Goal: Task Accomplishment & Management: Manage account settings

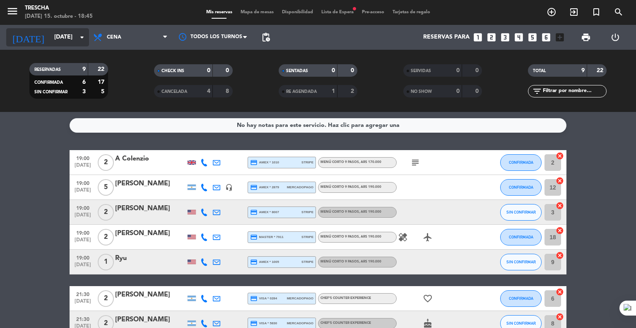
click at [61, 42] on input "[DATE]" at bounding box center [89, 37] width 79 height 15
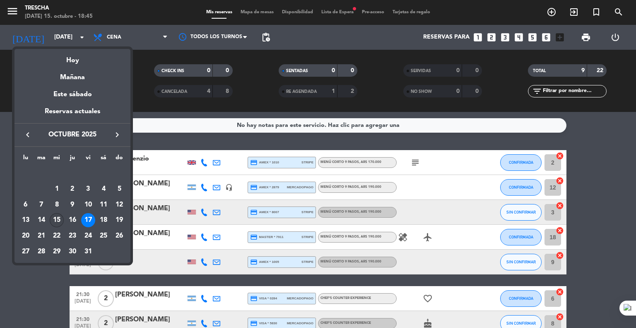
click at [56, 216] on div "15" at bounding box center [57, 220] width 14 height 14
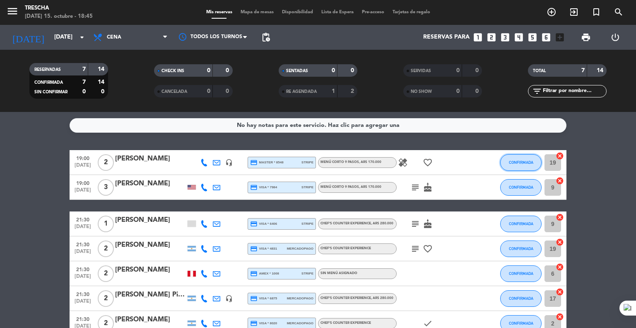
click at [517, 164] on span "CONFIRMADA" at bounding box center [521, 162] width 24 height 5
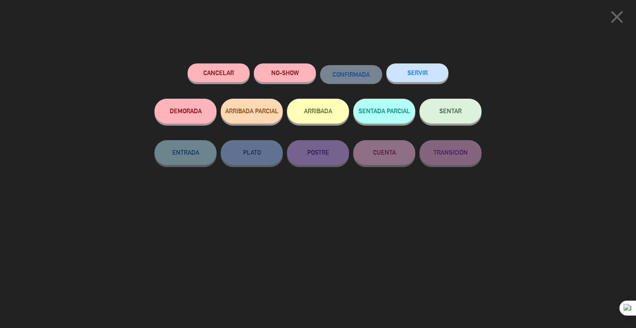
click at [450, 114] on span "SENTAR" at bounding box center [451, 110] width 22 height 7
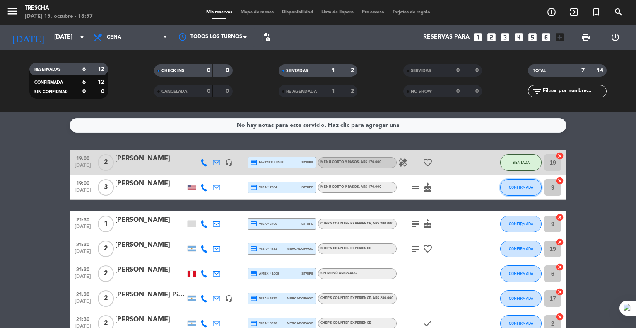
click at [529, 185] on span "CONFIRMADA" at bounding box center [521, 187] width 24 height 5
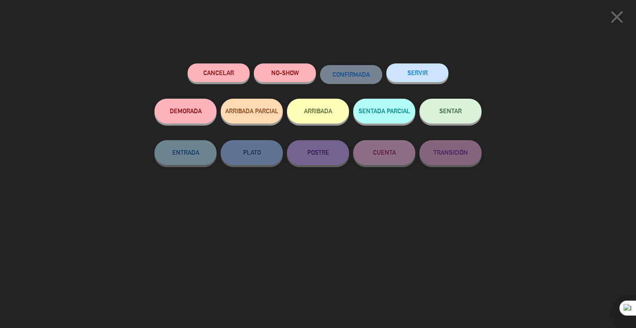
drag, startPoint x: 453, startPoint y: 116, endPoint x: 448, endPoint y: 118, distance: 5.9
click at [453, 116] on button "SENTAR" at bounding box center [451, 111] width 62 height 25
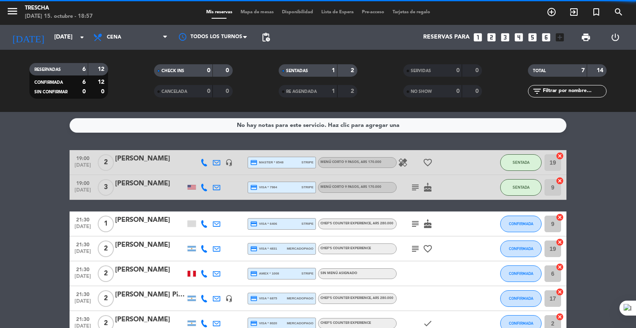
click at [0, 218] on bookings-row "19:00 [DATE] 2 [PERSON_NAME] headset_mic credit_card master * 8548 stripe Menú …" at bounding box center [318, 243] width 636 height 186
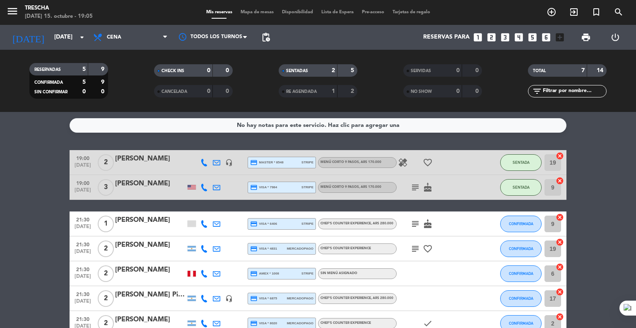
click at [12, 300] on bookings-row "19:00 [DATE] 2 [PERSON_NAME] headset_mic credit_card master * 8548 stripe Menú …" at bounding box center [318, 243] width 636 height 186
click at [68, 212] on bookings-row "19:00 [DATE] 2 [PERSON_NAME] headset_mic credit_card master * 8548 stripe Menú …" at bounding box center [318, 243] width 636 height 186
click at [25, 218] on bookings-row "19:00 [DATE] 2 [PERSON_NAME] headset_mic credit_card master * 8548 stripe Menú …" at bounding box center [318, 243] width 636 height 186
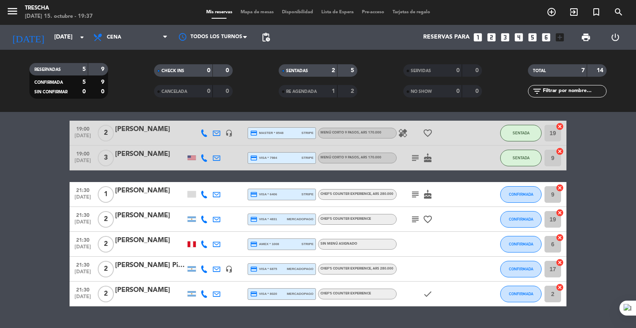
scroll to position [49, 0]
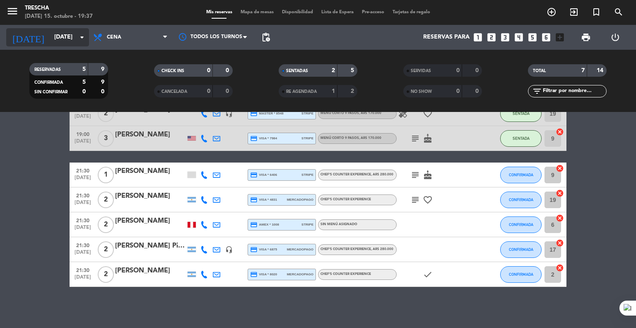
click at [62, 36] on input "[DATE]" at bounding box center [89, 37] width 79 height 15
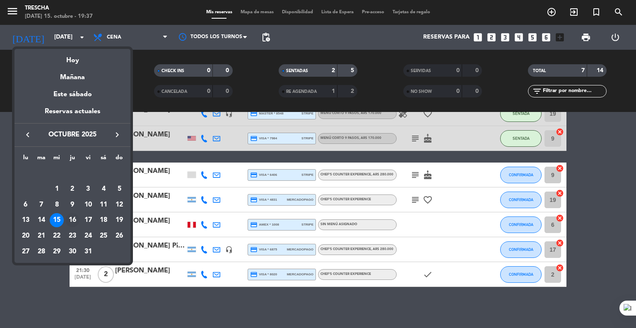
click at [70, 219] on div "16" at bounding box center [72, 220] width 14 height 14
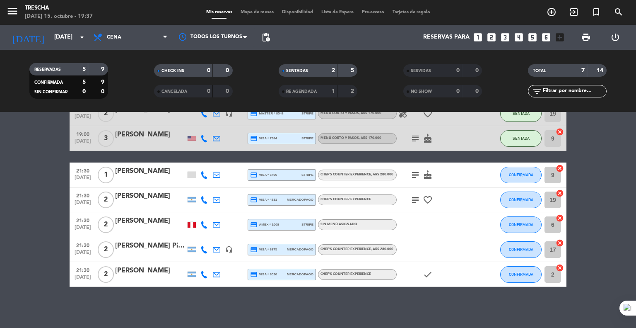
type input "[DEMOGRAPHIC_DATA][DATE]"
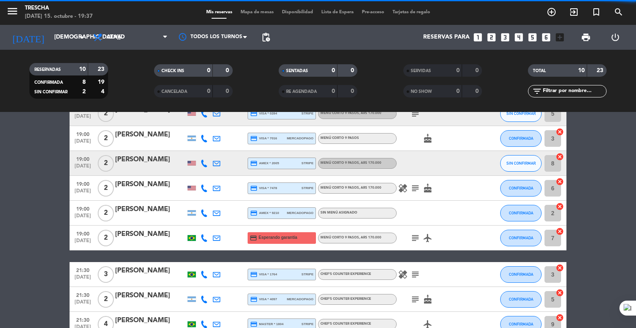
click at [23, 216] on bookings-row "19:00 [DATE] 2 [PERSON_NAME] credit_card visa * 0284 stripe Menú corto 9 pasos …" at bounding box center [318, 231] width 636 height 260
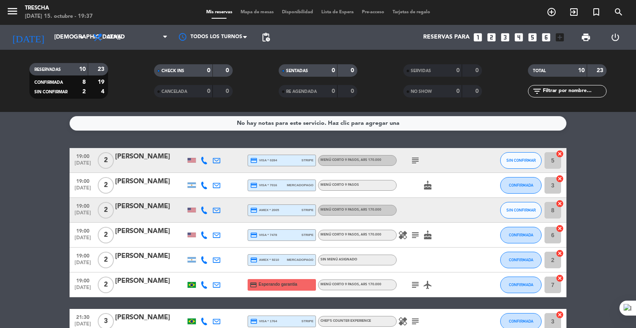
scroll to position [0, 0]
